Goal: Learn about a topic: Learn about a topic

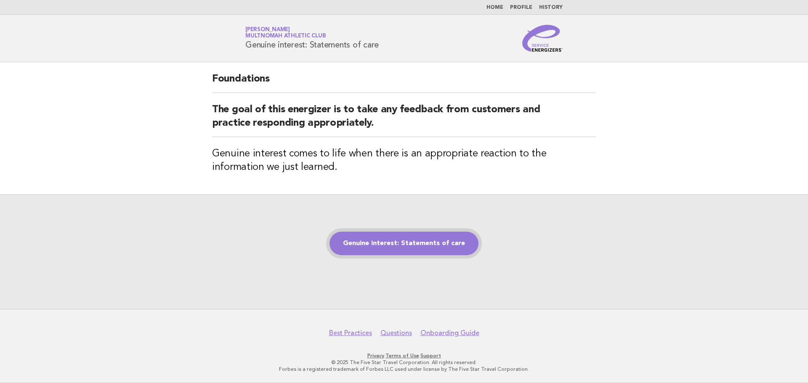
click at [413, 246] on link "Genuine interest: Statements of care" at bounding box center [403, 244] width 149 height 24
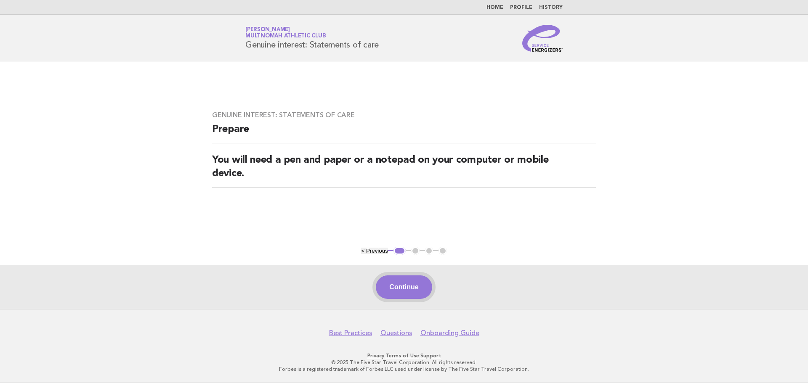
click at [391, 281] on button "Continue" at bounding box center [404, 288] width 56 height 24
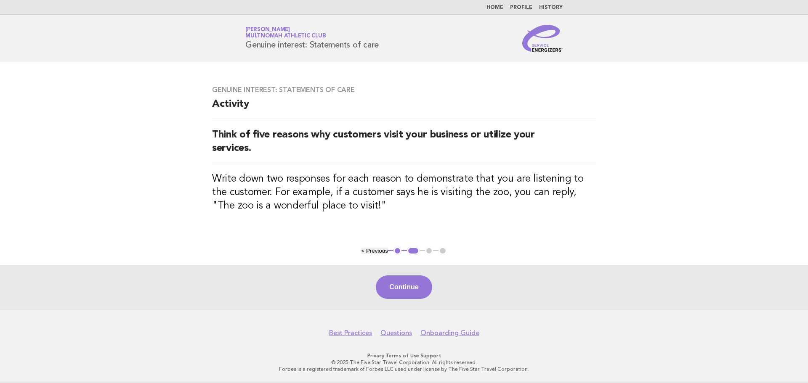
click at [483, 216] on div "Genuine interest: Statements of care Activity Think of five reasons why custome…" at bounding box center [404, 154] width 404 height 157
click at [412, 289] on button "Continue" at bounding box center [404, 288] width 56 height 24
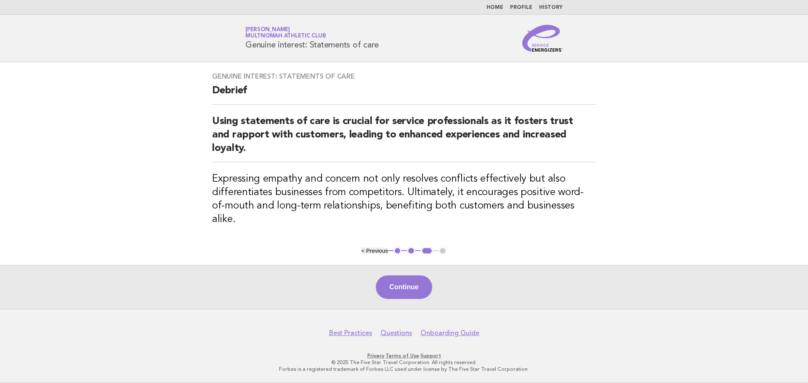
click at [552, 212] on h3 "Expressing empathy and concern not only resolves conflicts effectively but also…" at bounding box center [404, 200] width 384 height 54
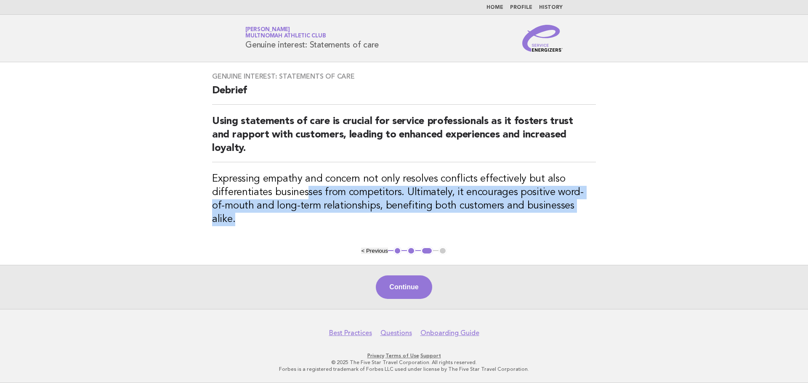
drag, startPoint x: 499, startPoint y: 206, endPoint x: 597, endPoint y: 200, distance: 97.3
click at [305, 203] on main "Genuine interest: Statements of care Debrief Using statements of care is crucia…" at bounding box center [404, 185] width 808 height 247
click at [596, 200] on div "Genuine interest: Statements of care Debrief Using statements of care is crucia…" at bounding box center [404, 154] width 404 height 184
click at [496, 203] on h3 "Expressing empathy and concern not only resolves conflicts effectively but also…" at bounding box center [404, 200] width 384 height 54
drag, startPoint x: 514, startPoint y: 239, endPoint x: 527, endPoint y: 252, distance: 18.7
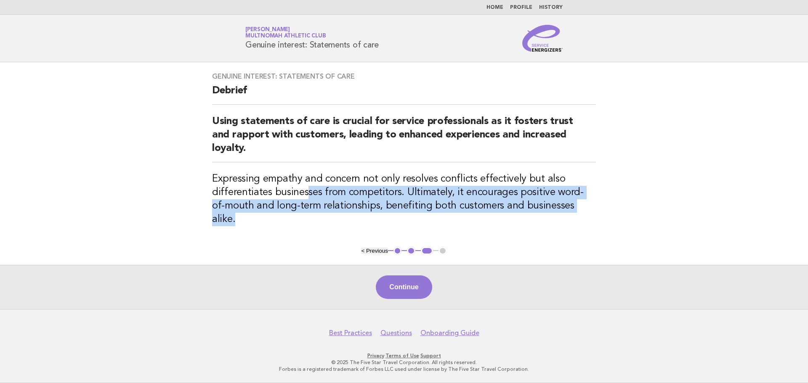
click at [514, 239] on div "Genuine interest: Statements of care Debrief Using statements of care is crucia…" at bounding box center [404, 154] width 404 height 184
click at [554, 196] on h3 "Expressing empathy and concern not only resolves conflicts effectively but also…" at bounding box center [404, 200] width 384 height 54
click at [577, 223] on div "Genuine interest: Statements of care Debrief Using statements of care is crucia…" at bounding box center [404, 154] width 404 height 184
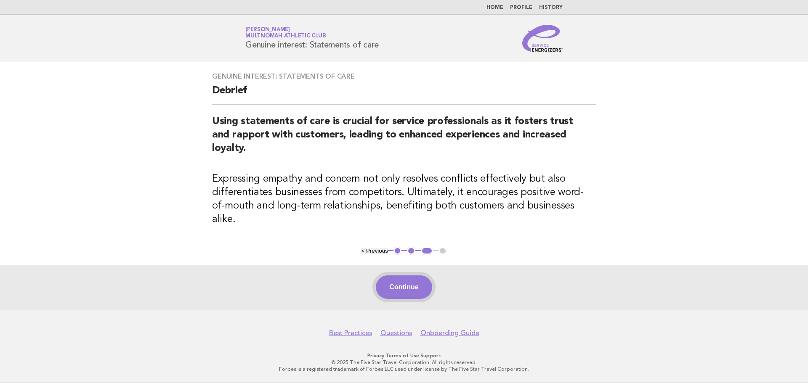
click at [396, 291] on button "Continue" at bounding box center [404, 288] width 56 height 24
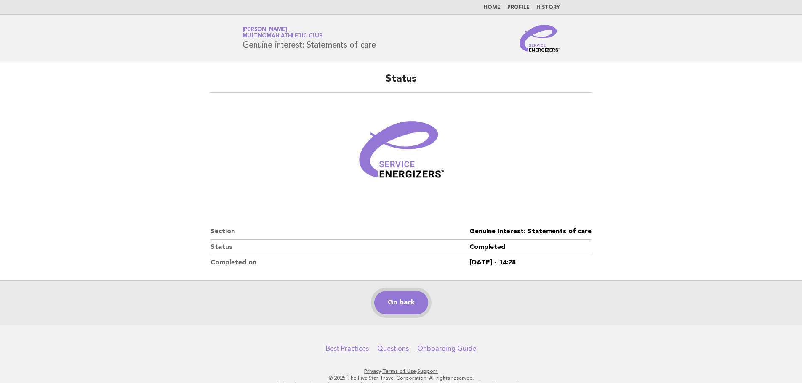
click at [406, 307] on link "Go back" at bounding box center [401, 303] width 54 height 24
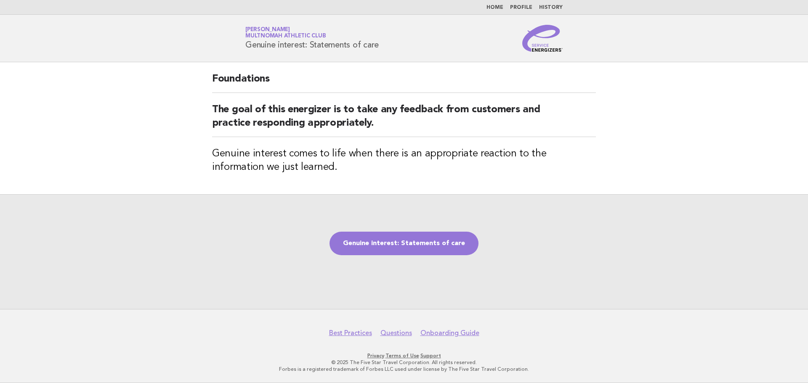
click at [565, 274] on div "Genuine interest: Statements of care" at bounding box center [404, 251] width 808 height 115
click at [713, 269] on div "Genuine interest: Statements of care" at bounding box center [404, 251] width 808 height 115
drag, startPoint x: 624, startPoint y: 252, endPoint x: 576, endPoint y: 258, distance: 48.3
click at [623, 252] on div "Genuine interest: Statements of care" at bounding box center [404, 251] width 808 height 115
click at [587, 325] on nav "Best Practices Questions Onboarding Guide" at bounding box center [404, 329] width 808 height 18
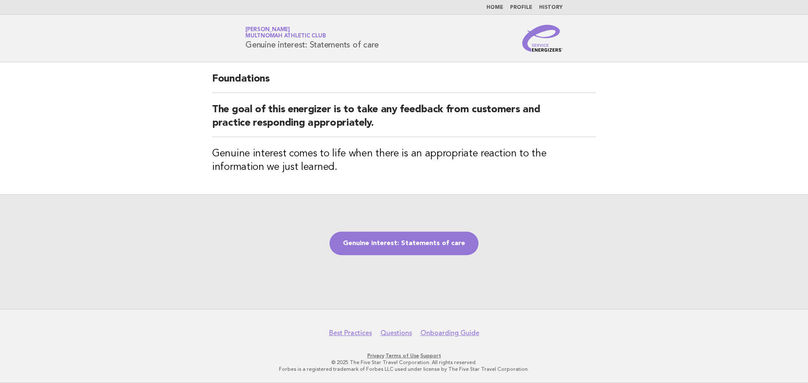
click at [491, 138] on div "Foundations The goal of this energizer is to take any feedback from customers a…" at bounding box center [404, 128] width 404 height 132
drag, startPoint x: 583, startPoint y: 234, endPoint x: 411, endPoint y: 246, distance: 172.5
click at [582, 234] on div "Genuine interest: Statements of care" at bounding box center [404, 251] width 808 height 115
click at [400, 242] on link "Genuine interest: Statements of care" at bounding box center [403, 244] width 149 height 24
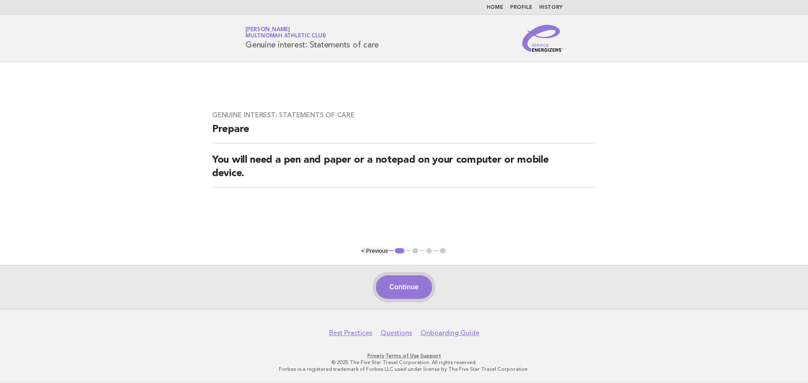
click at [414, 291] on button "Continue" at bounding box center [404, 288] width 56 height 24
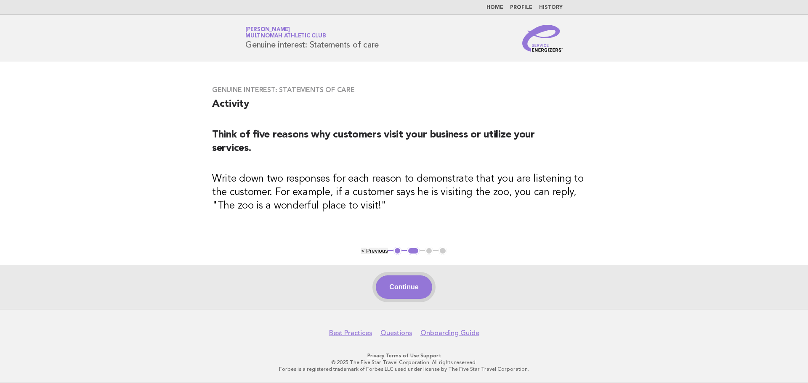
click at [405, 292] on button "Continue" at bounding box center [404, 288] width 56 height 24
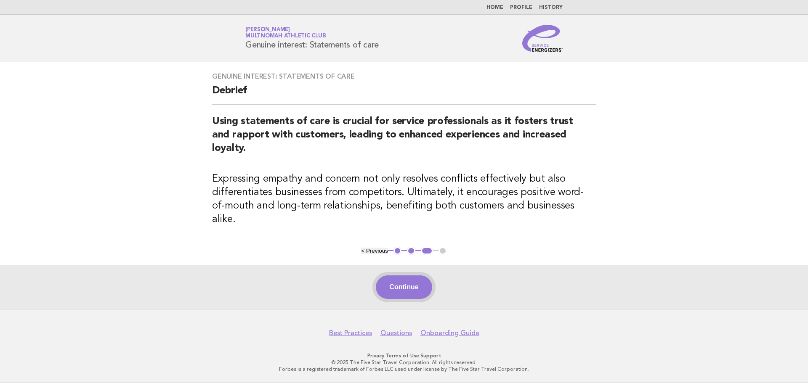
click at [394, 286] on button "Continue" at bounding box center [404, 288] width 56 height 24
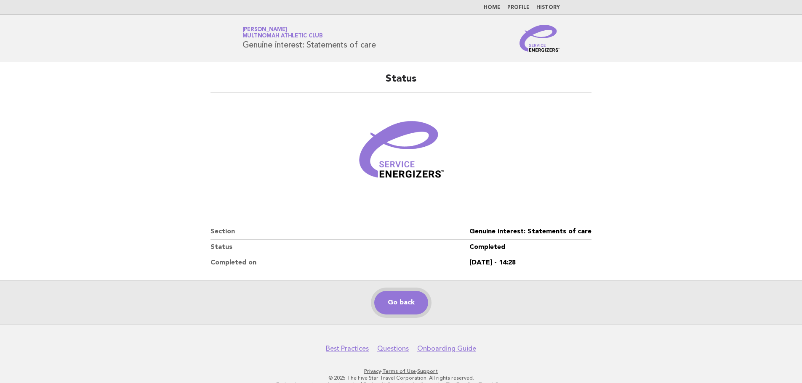
click at [411, 298] on link "Go back" at bounding box center [401, 303] width 54 height 24
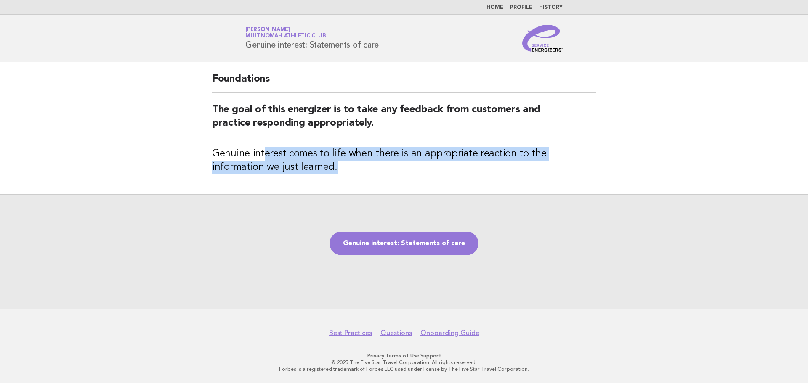
drag, startPoint x: 409, startPoint y: 193, endPoint x: 263, endPoint y: 141, distance: 154.3
click at [263, 141] on div "Foundations The goal of this energizer is to take any feedback from customers a…" at bounding box center [404, 128] width 404 height 132
click at [403, 154] on h3 "Genuine interest comes to life when there is an appropriate reaction to the inf…" at bounding box center [404, 160] width 384 height 27
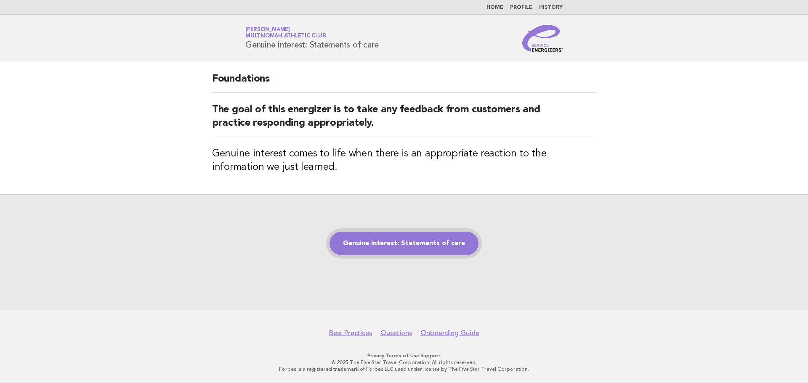
click at [434, 247] on link "Genuine interest: Statements of care" at bounding box center [403, 244] width 149 height 24
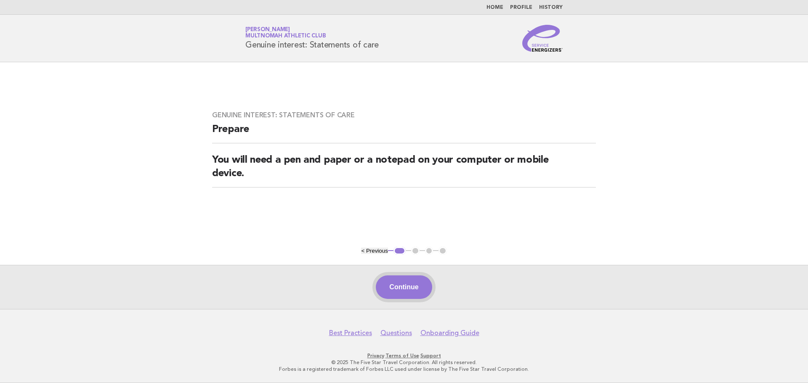
click at [417, 291] on button "Continue" at bounding box center [404, 288] width 56 height 24
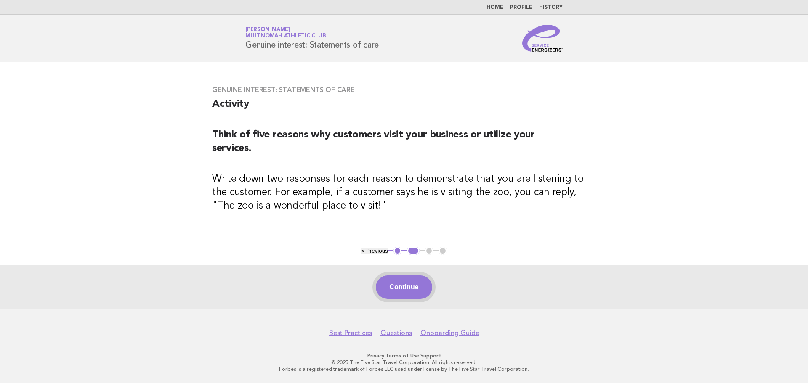
click at [404, 284] on button "Continue" at bounding box center [404, 288] width 56 height 24
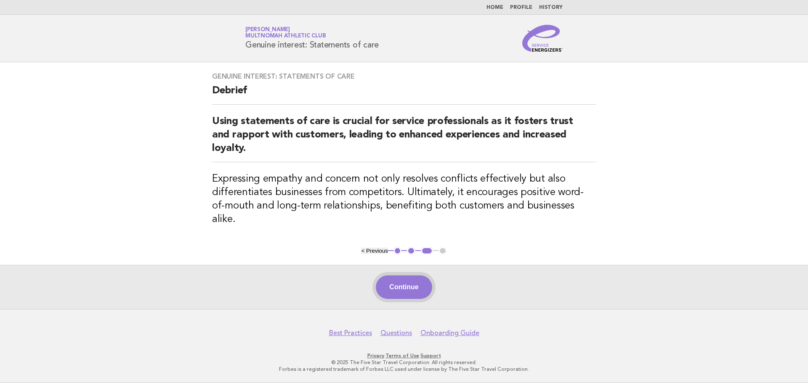
click at [400, 288] on button "Continue" at bounding box center [404, 288] width 56 height 24
